Goal: Find specific page/section: Find specific page/section

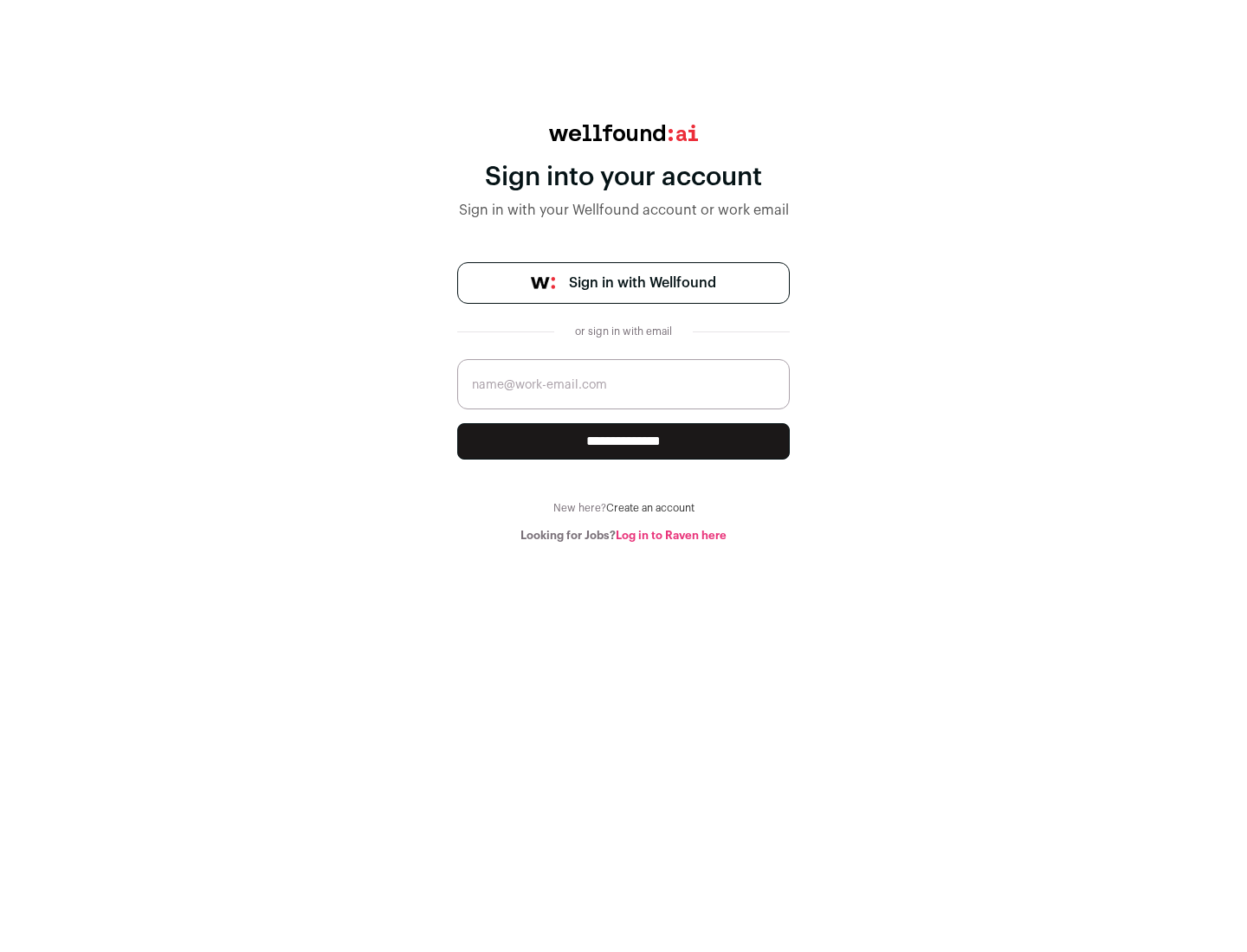
click at [642, 283] on span "Sign in with Wellfound" at bounding box center [642, 283] width 147 height 21
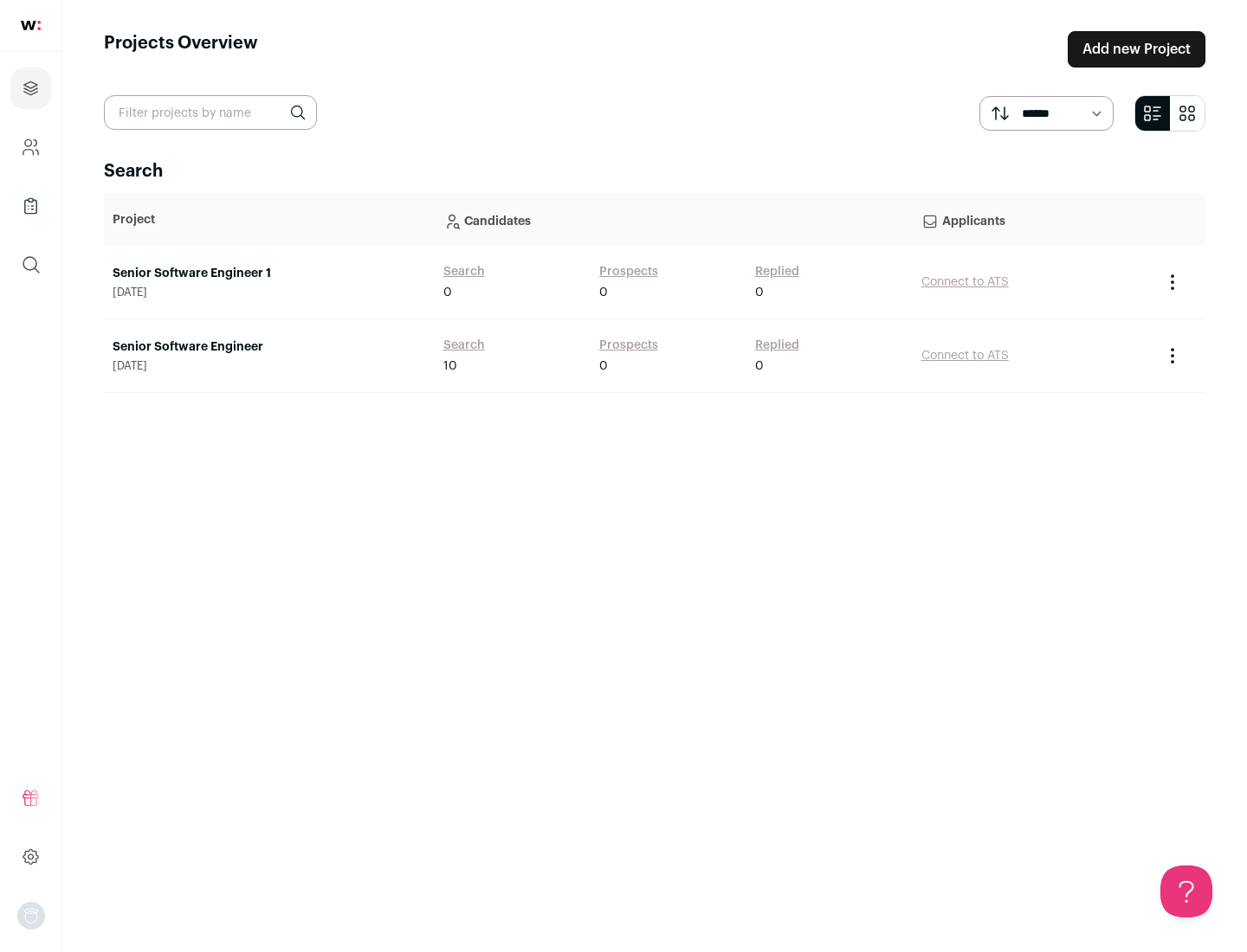
click at [269, 347] on link "Senior Software Engineer" at bounding box center [270, 347] width 314 height 17
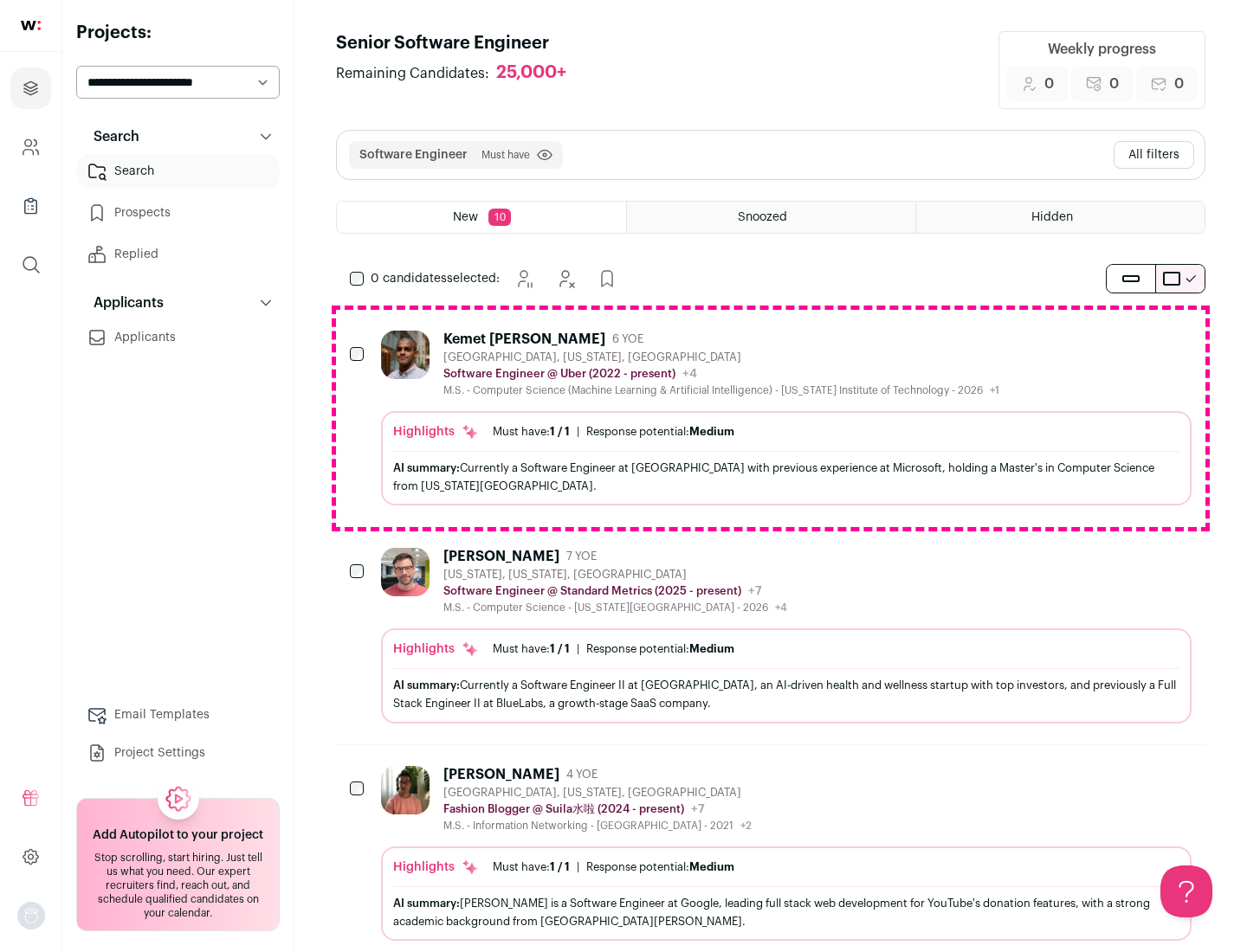
click at [771, 418] on div "Highlights Must have: 1 / 1 How many must haves have been fulfilled? | Response…" at bounding box center [786, 458] width 811 height 95
